Goal: Transaction & Acquisition: Purchase product/service

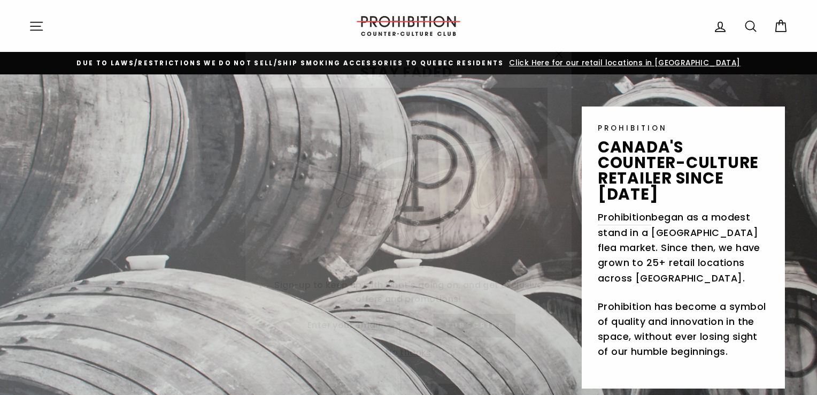
click at [557, 37] on icon "button" at bounding box center [559, 38] width 6 height 6
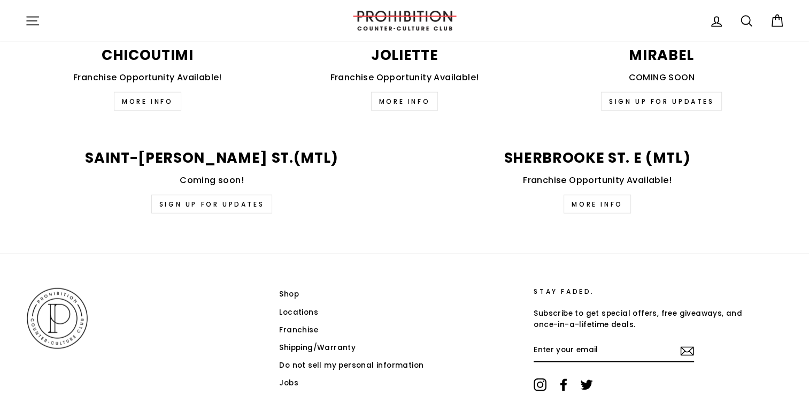
scroll to position [2686, 0]
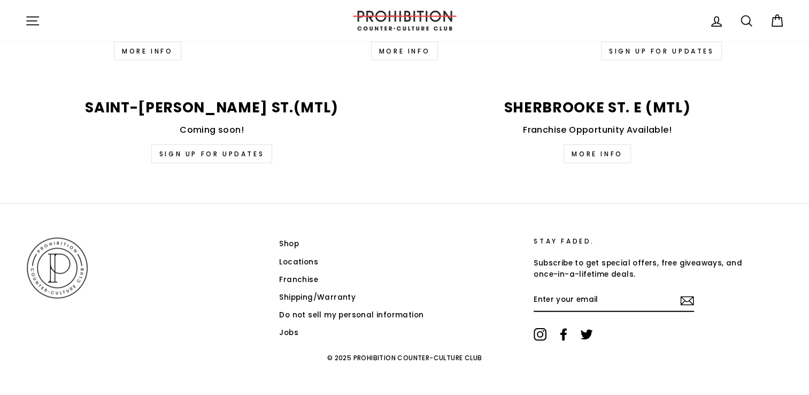
click at [289, 236] on link "Shop" at bounding box center [289, 244] width 20 height 16
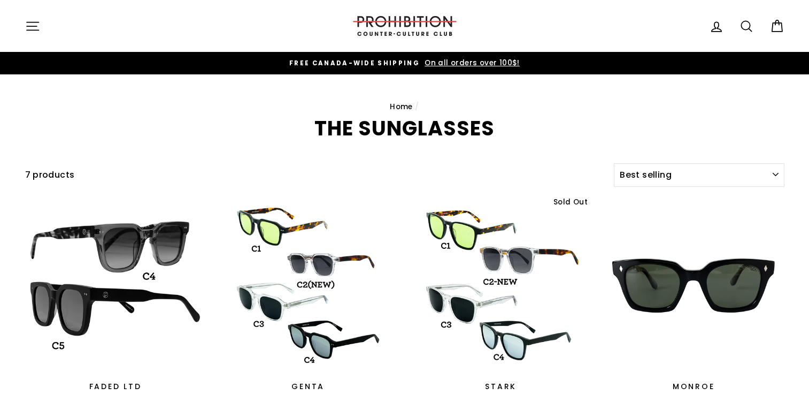
select select "best-selling"
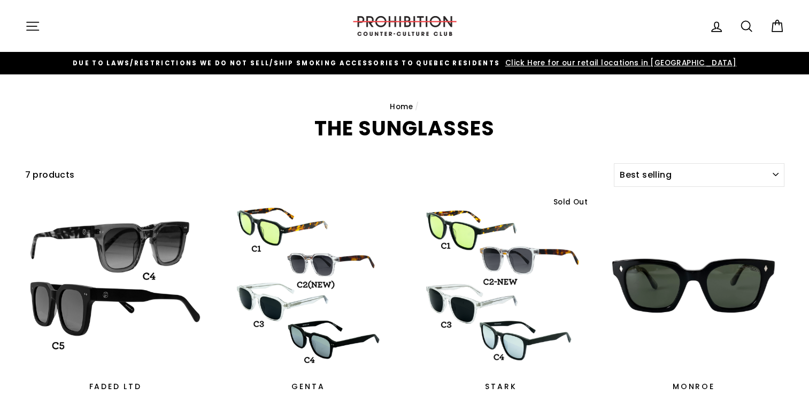
click at [36, 31] on icon "button" at bounding box center [32, 26] width 15 height 15
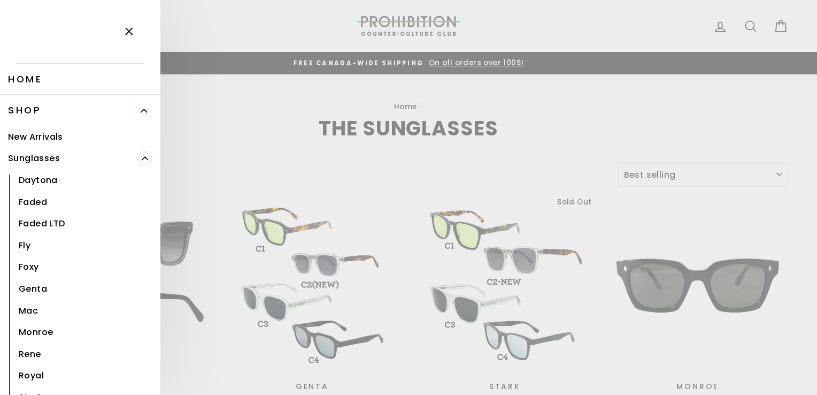
click at [142, 160] on icon "Primary" at bounding box center [145, 158] width 6 height 6
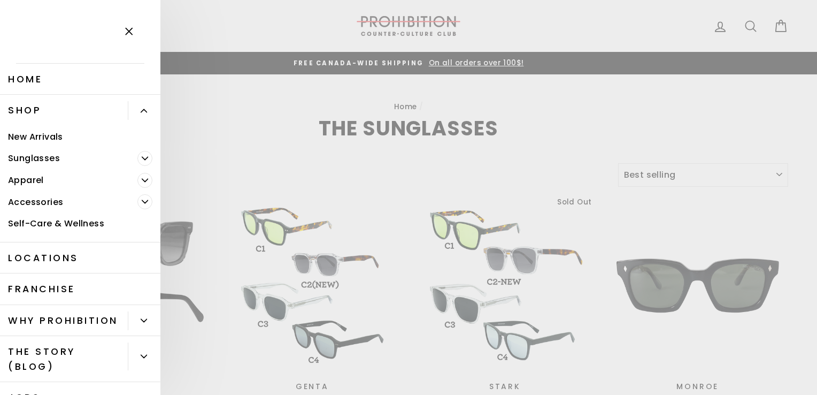
click at [141, 108] on icon "Primary" at bounding box center [144, 111] width 6 height 6
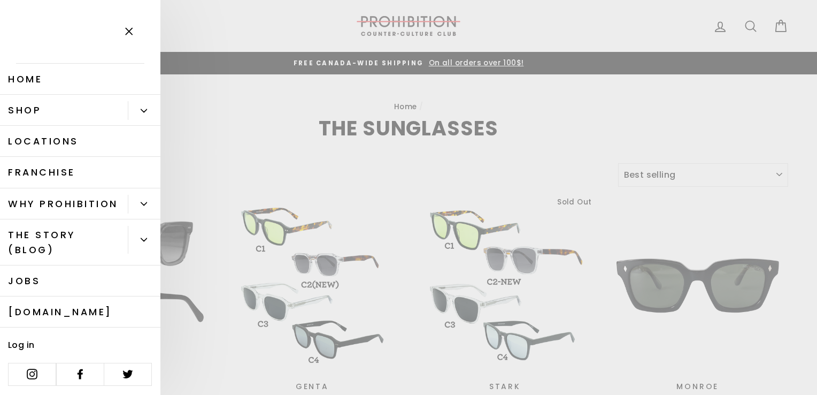
click at [141, 110] on icon "Primary" at bounding box center [144, 111] width 6 height 6
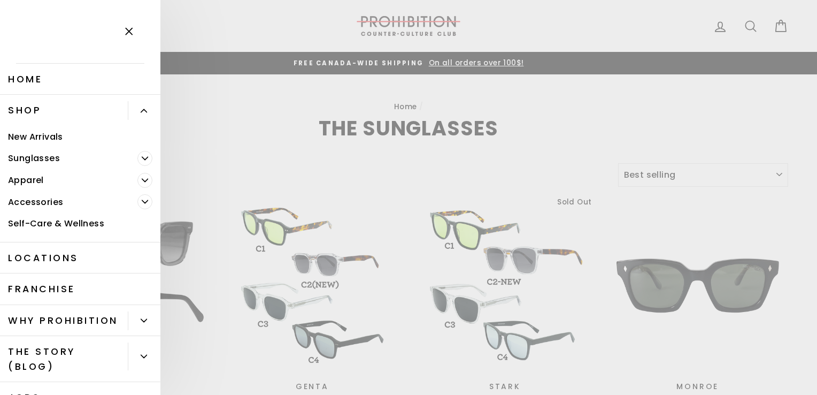
click at [133, 28] on icon "button" at bounding box center [128, 31] width 15 height 15
